Goal: Find contact information: Find contact information

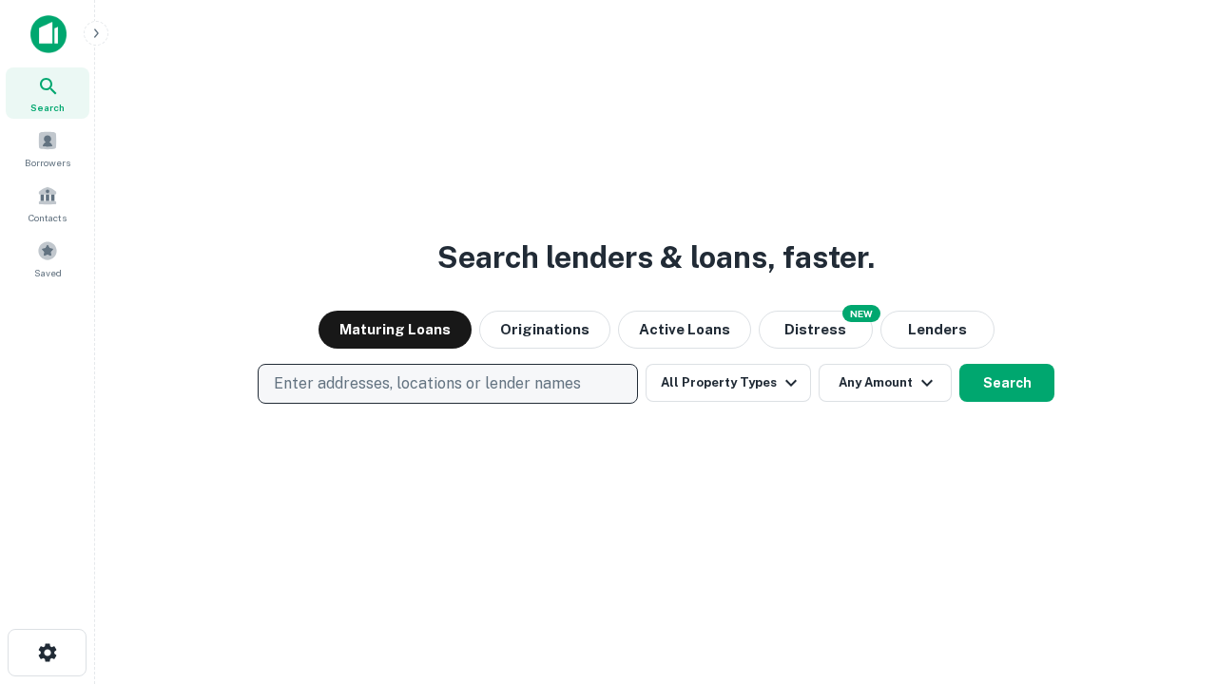
click at [447, 384] on p "Enter addresses, locations or lender names" at bounding box center [427, 384] width 307 height 23
type input "**********"
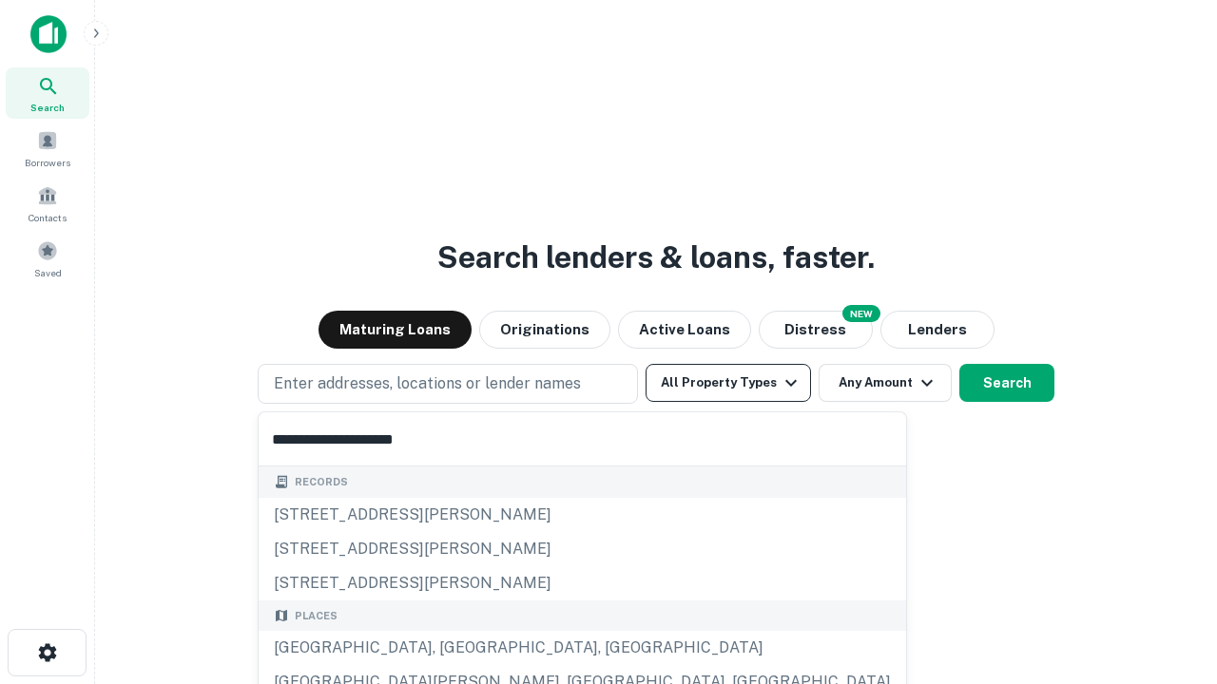
click at [454, 648] on div "[GEOGRAPHIC_DATA], [GEOGRAPHIC_DATA], [GEOGRAPHIC_DATA]" at bounding box center [582, 648] width 647 height 34
click at [728, 383] on button "All Property Types" at bounding box center [727, 383] width 165 height 38
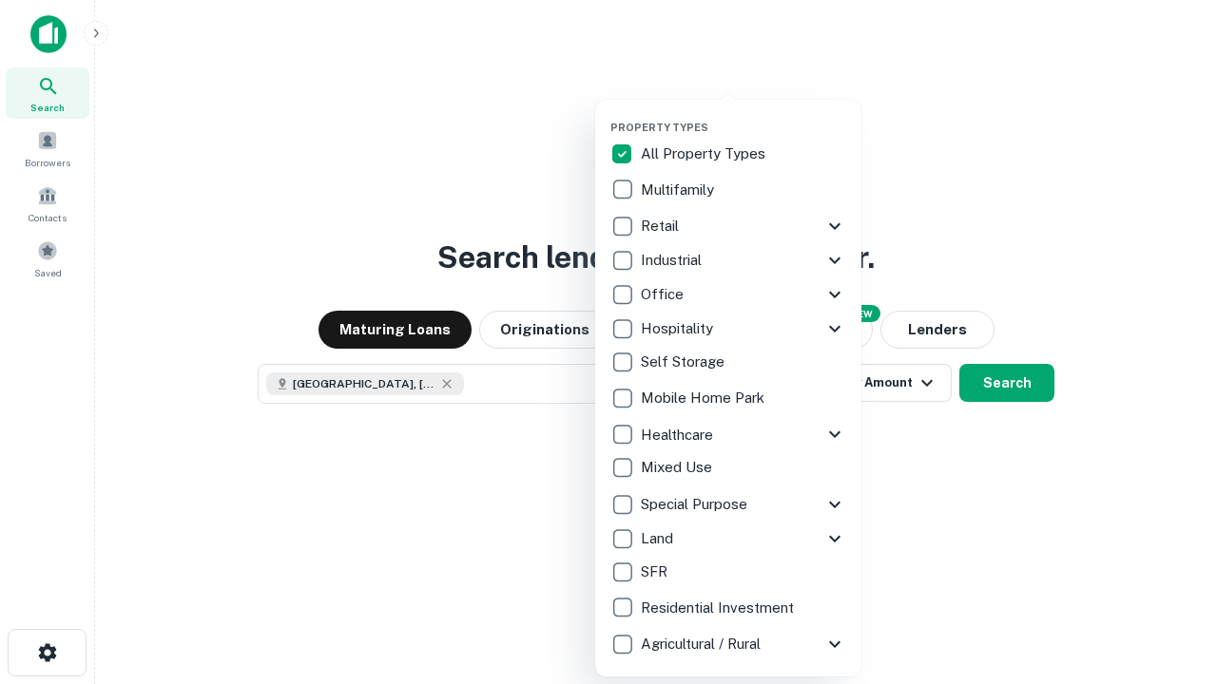
click at [743, 115] on button "button" at bounding box center [743, 115] width 266 height 1
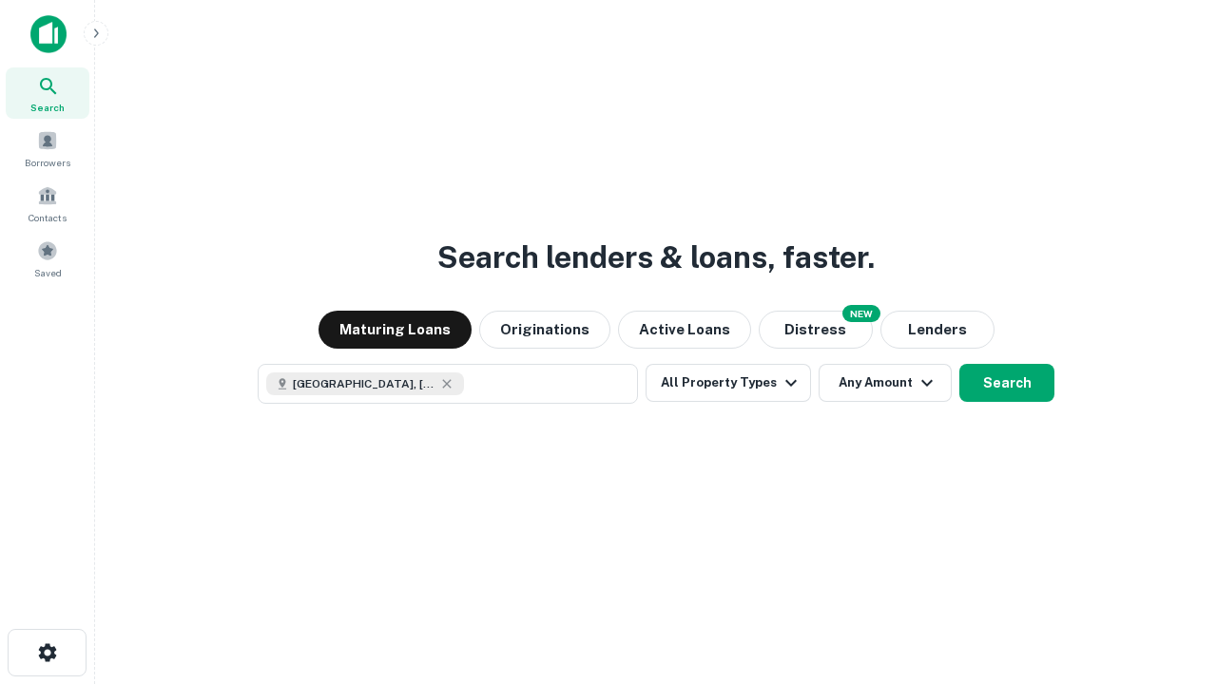
scroll to position [30, 0]
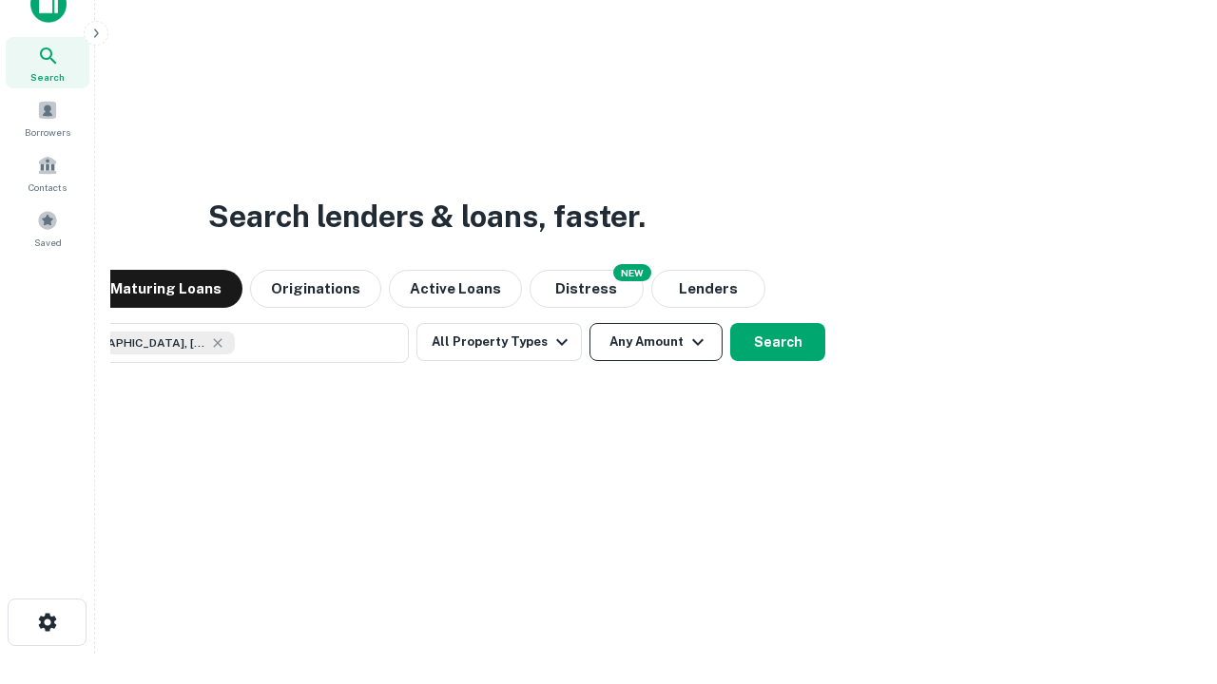
click at [589, 323] on button "Any Amount" at bounding box center [655, 342] width 133 height 38
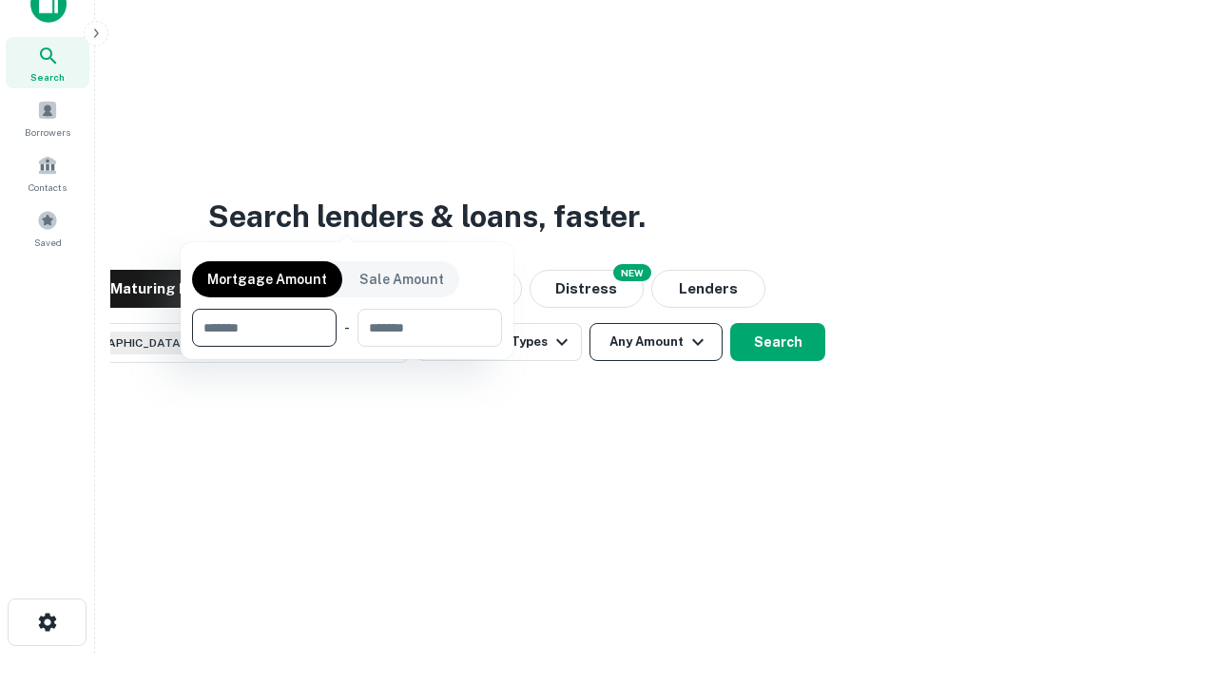
scroll to position [137, 538]
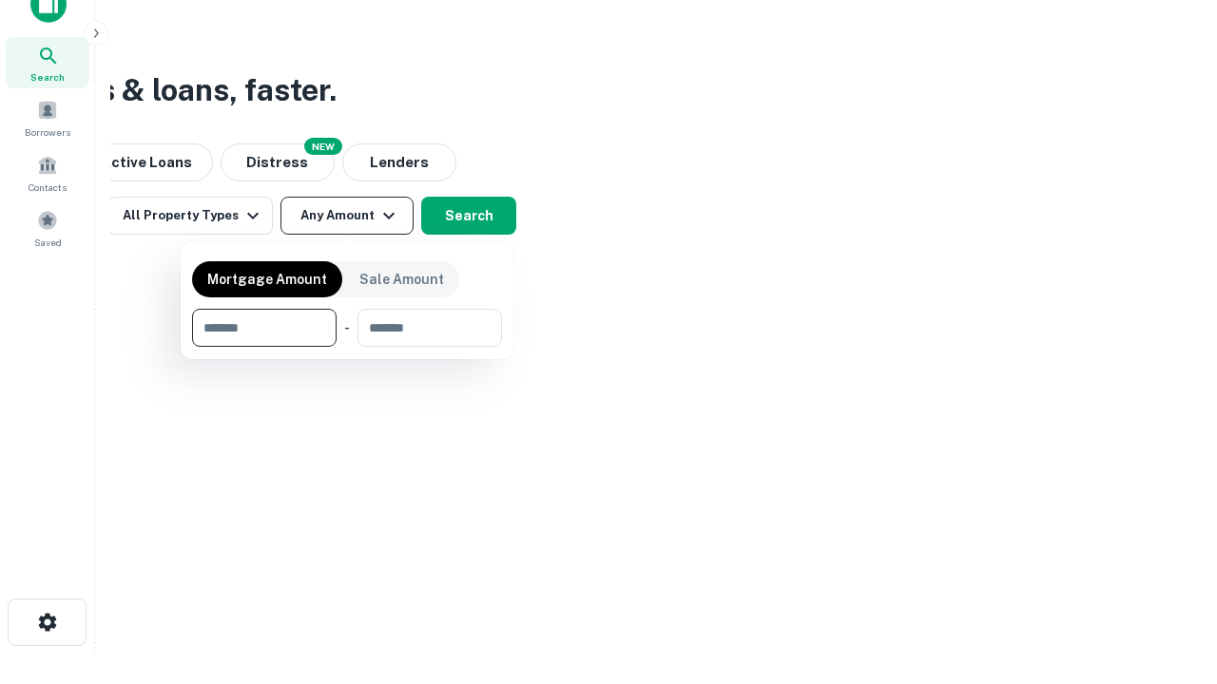
type input "*******"
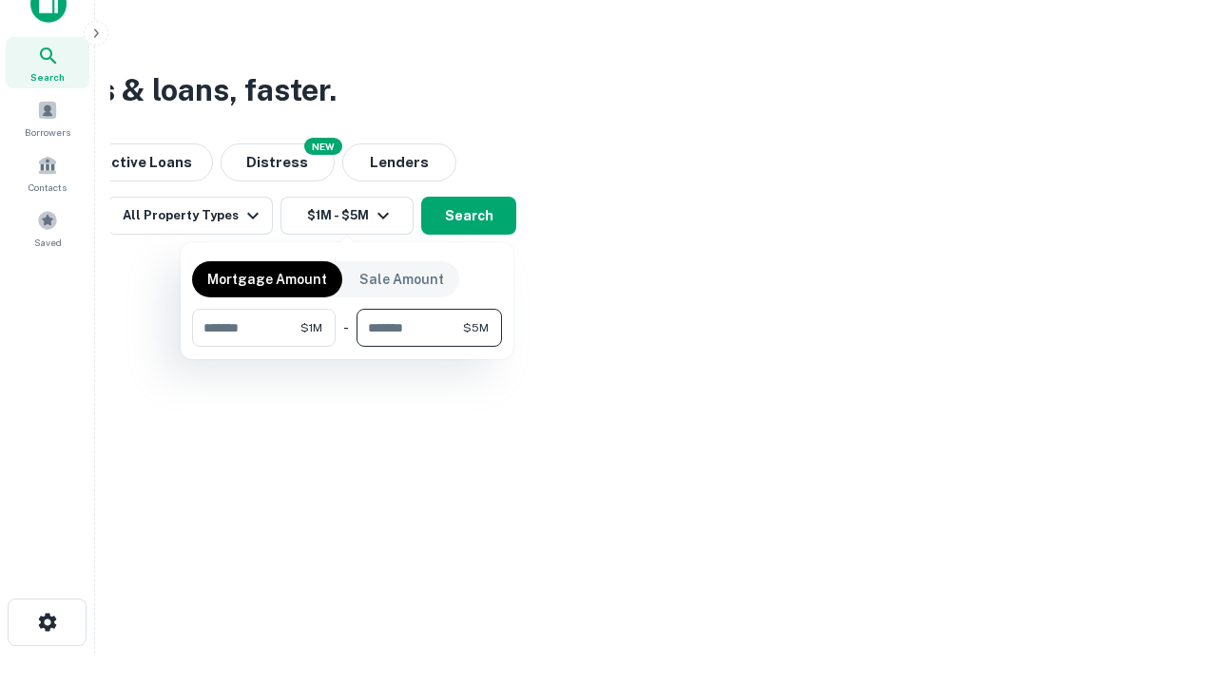
type input "*******"
click at [347, 347] on button "button" at bounding box center [347, 347] width 310 height 1
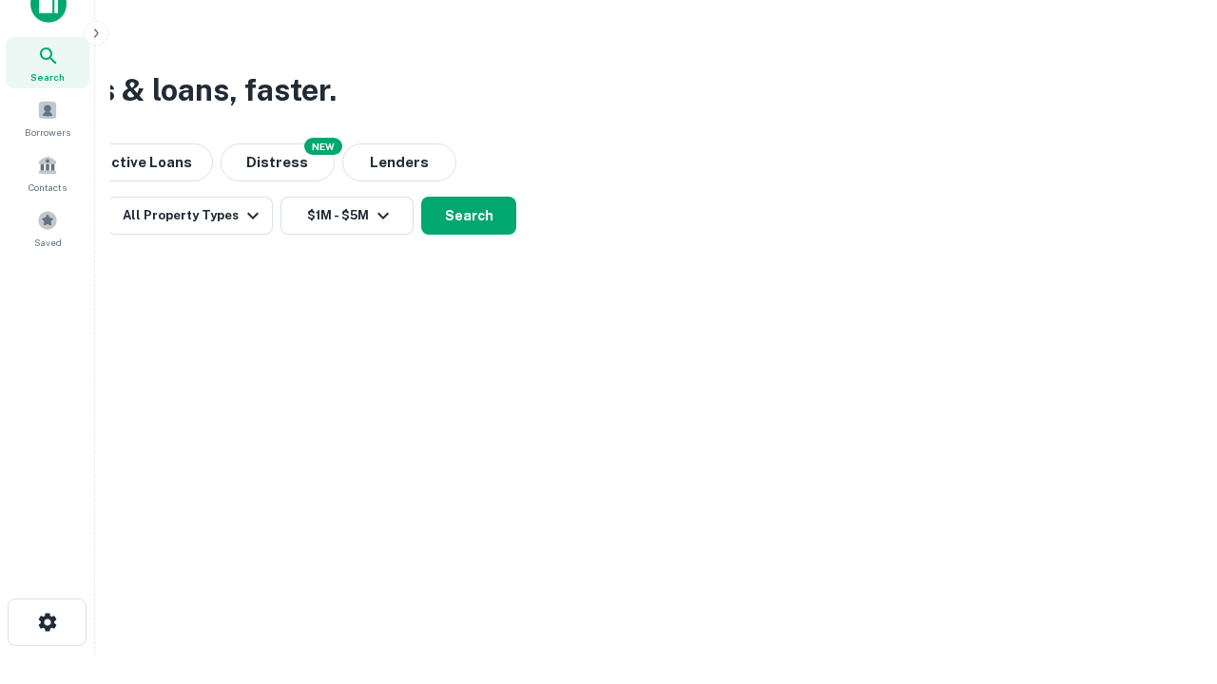
scroll to position [30, 0]
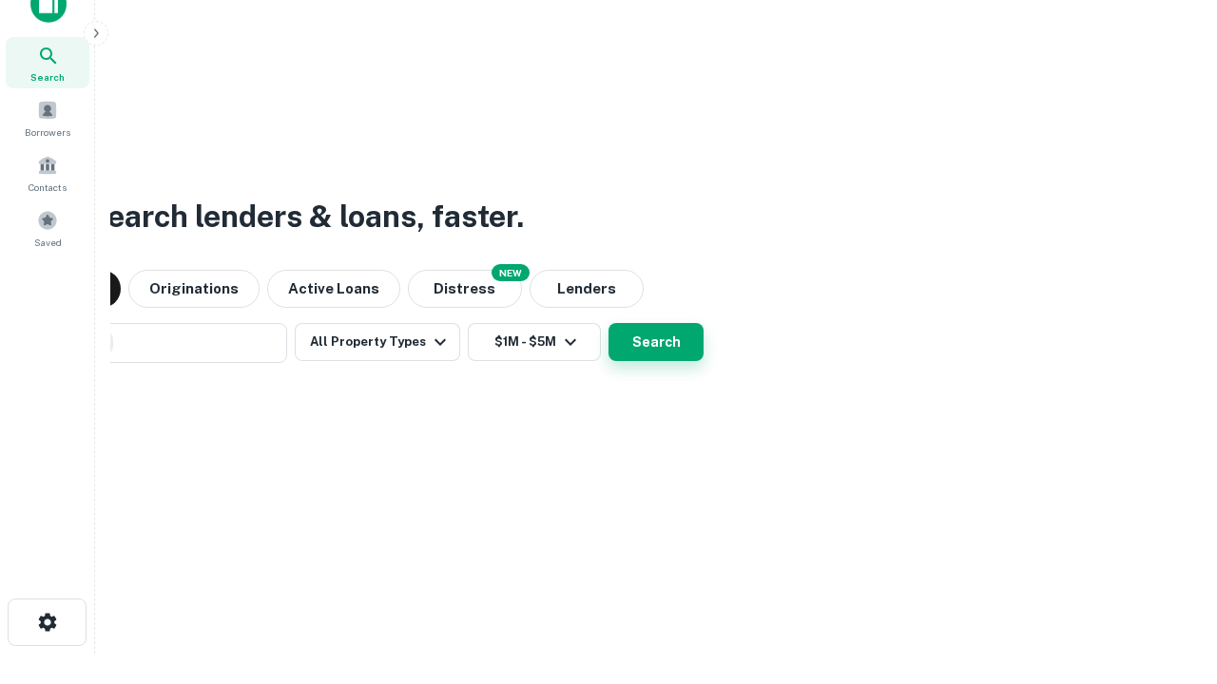
click at [608, 323] on button "Search" at bounding box center [655, 342] width 95 height 38
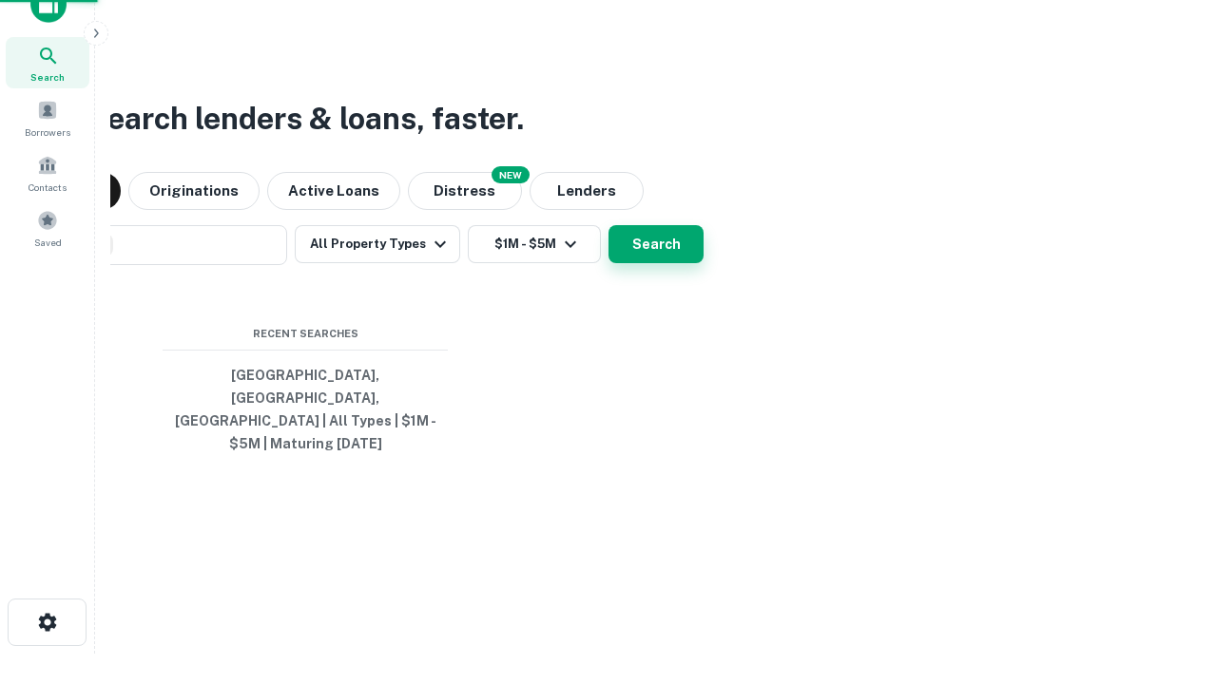
scroll to position [62, 538]
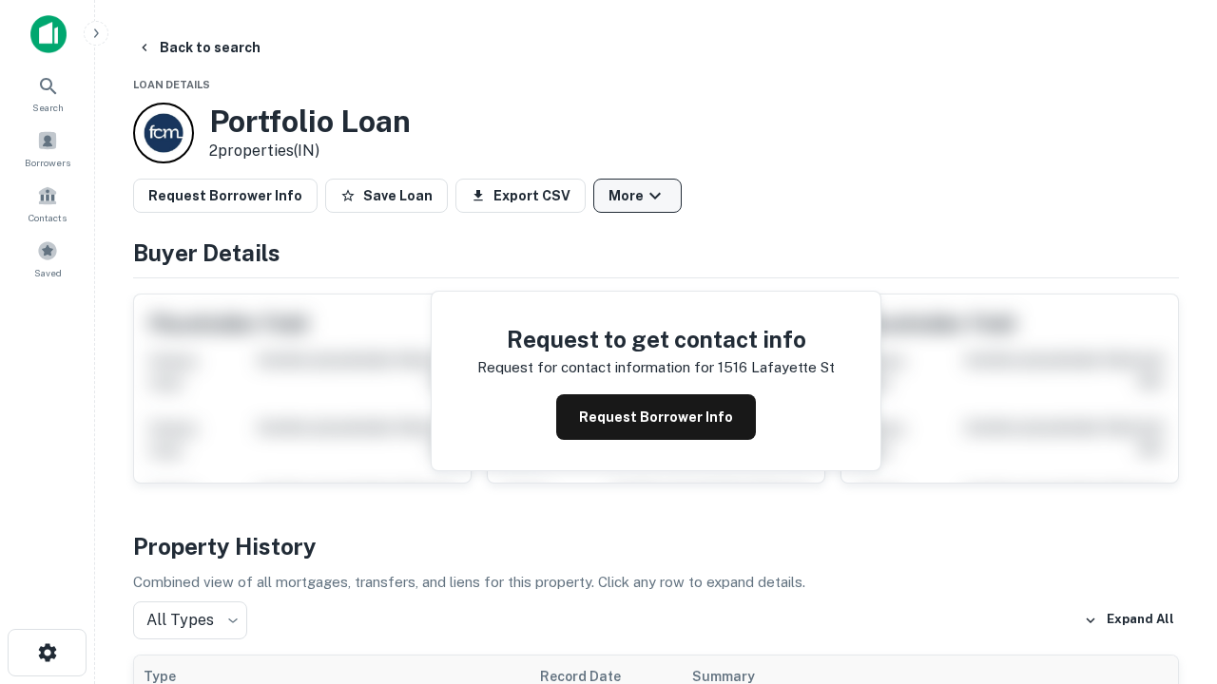
click at [637, 196] on button "More" at bounding box center [637, 196] width 88 height 34
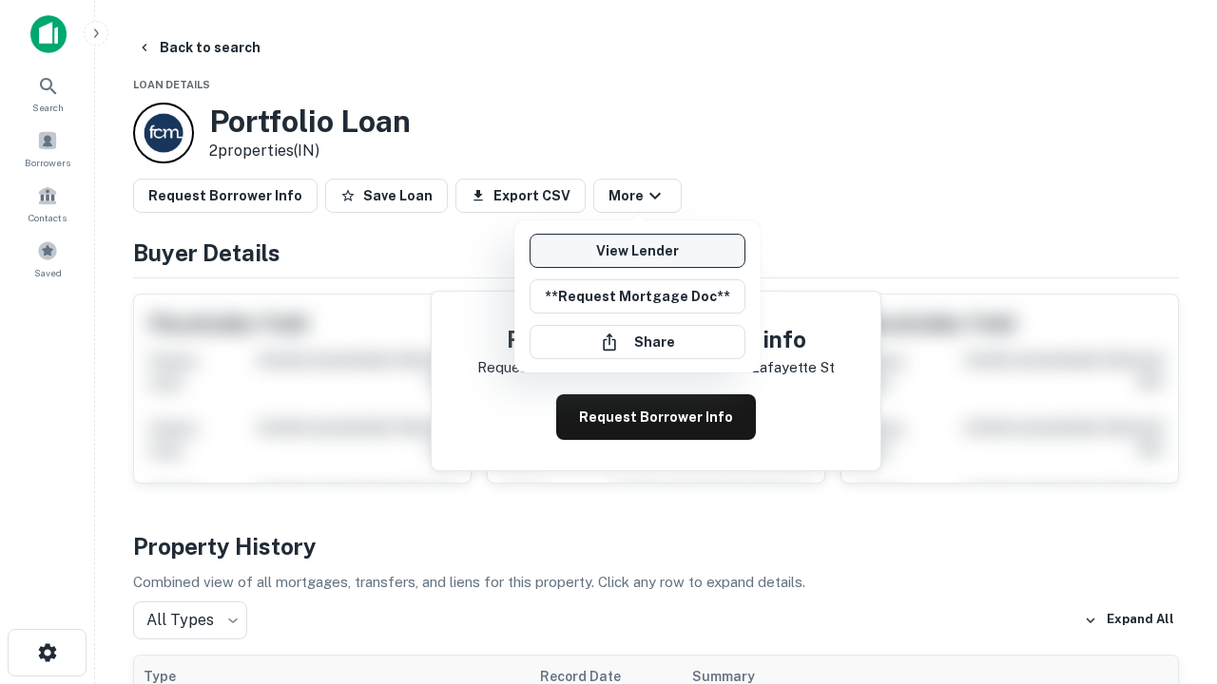
click at [637, 251] on link "View Lender" at bounding box center [637, 251] width 216 height 34
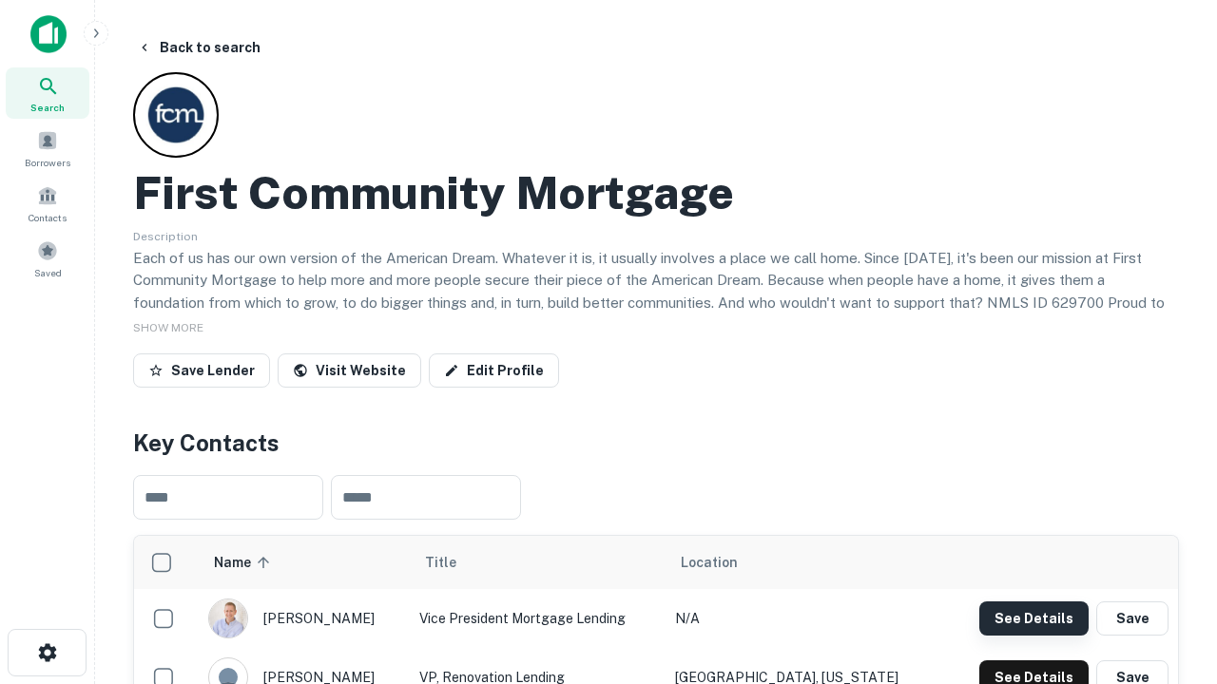
click at [1033, 618] on button "See Details" at bounding box center [1033, 619] width 109 height 34
click at [47, 653] on icon "button" at bounding box center [47, 653] width 23 height 23
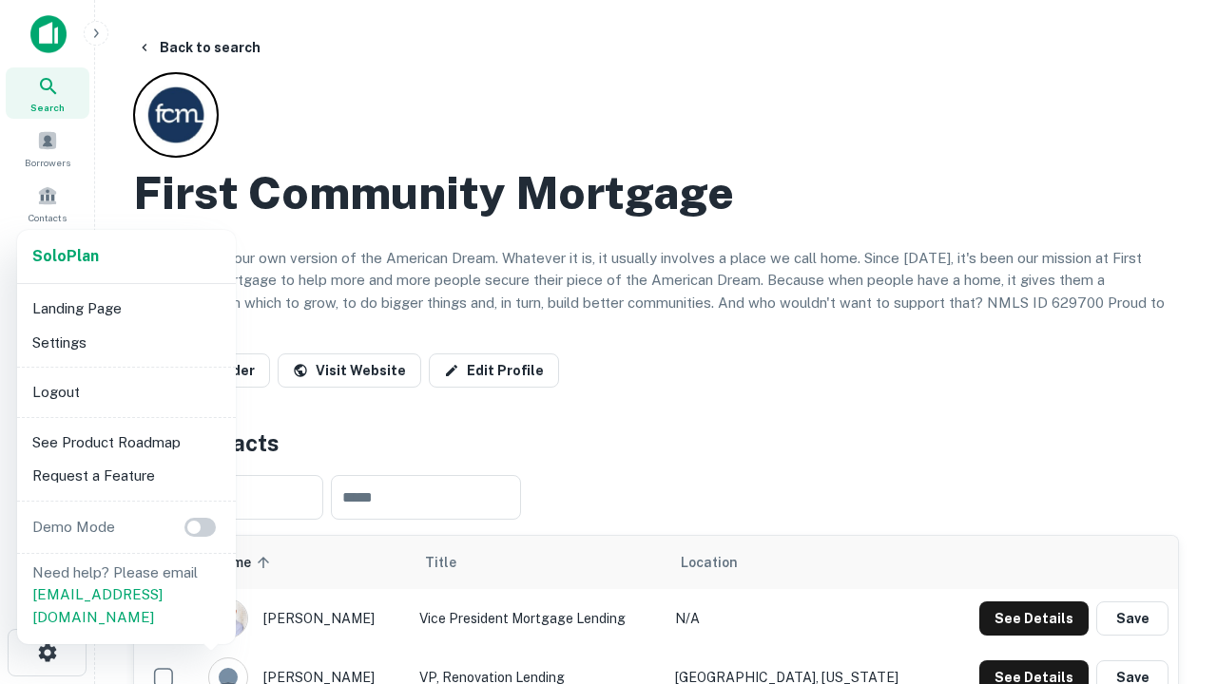
click at [125, 392] on li "Logout" at bounding box center [126, 392] width 203 height 34
